Goal: Information Seeking & Learning: Learn about a topic

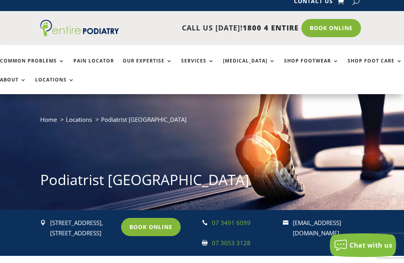
scroll to position [8, 0]
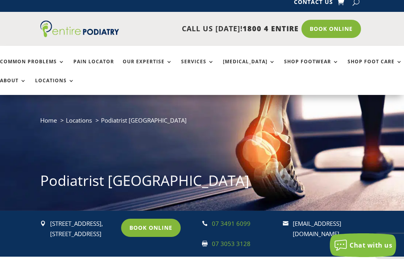
click at [151, 229] on link "Book Online" at bounding box center [151, 227] width 60 height 18
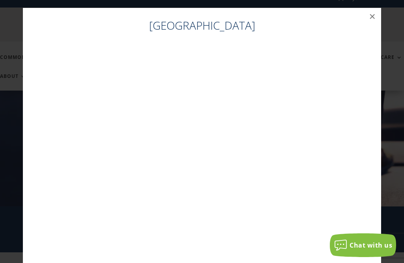
scroll to position [16, 0]
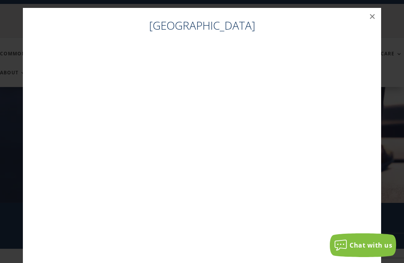
click at [373, 18] on button "×" at bounding box center [372, 16] width 17 height 17
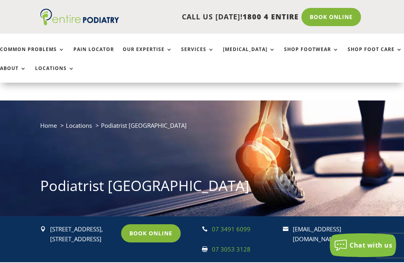
scroll to position [47, 0]
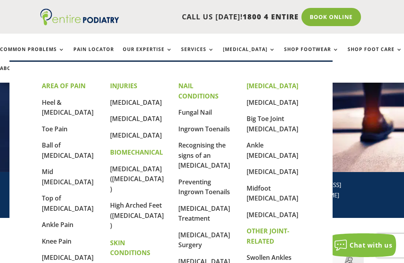
click at [6, 53] on link "Common Problems" at bounding box center [32, 55] width 65 height 17
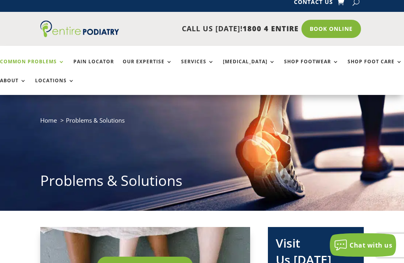
scroll to position [8, 0]
click at [3, 79] on link "About" at bounding box center [13, 86] width 26 height 17
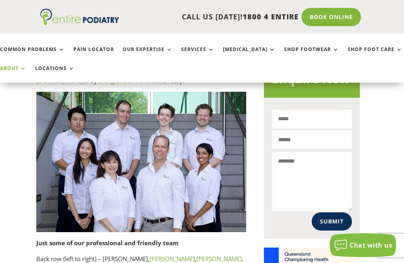
scroll to position [514, 4]
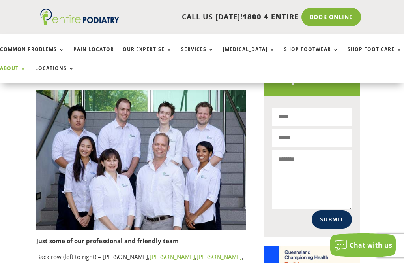
click at [21, 244] on div "Entire Podiatry is a local business that was established by Chris Hope , a Bris…" at bounding box center [198, 44] width 404 height 680
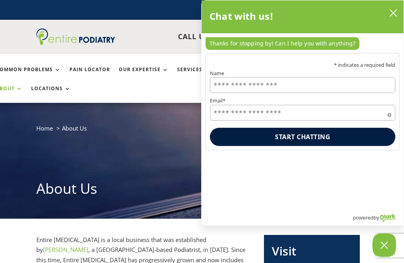
scroll to position [0, 0]
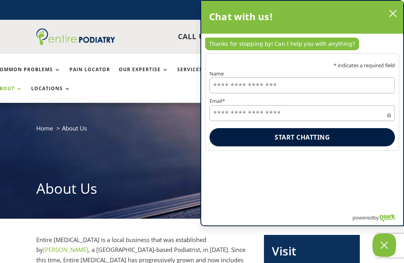
click at [392, 11] on icon "close chatbox" at bounding box center [393, 13] width 6 height 6
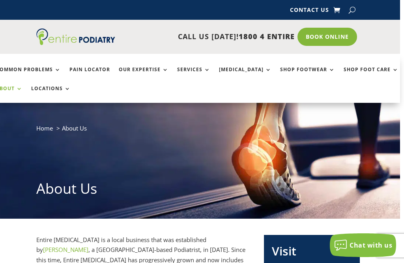
scroll to position [0, 0]
